Goal: Check status

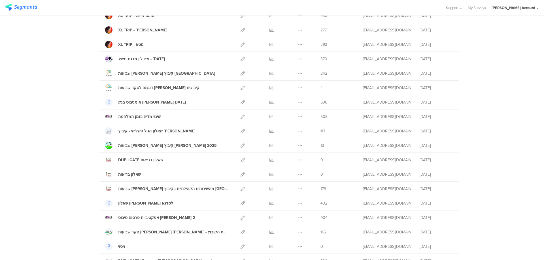
scroll to position [302, 0]
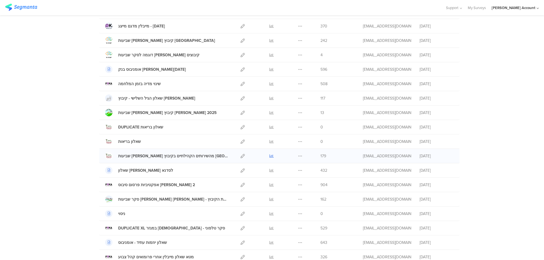
click at [270, 154] on link at bounding box center [272, 156] width 4 height 14
